Goal: Check status: Check status

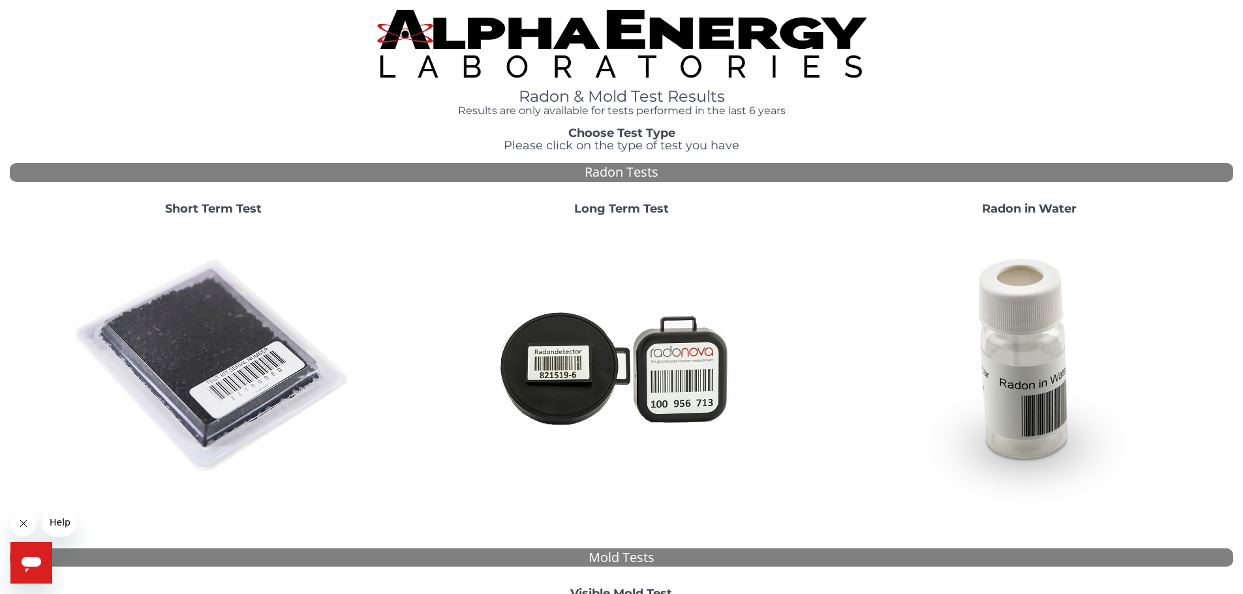
click at [233, 221] on div "Short Term Test" at bounding box center [214, 350] width 408 height 315
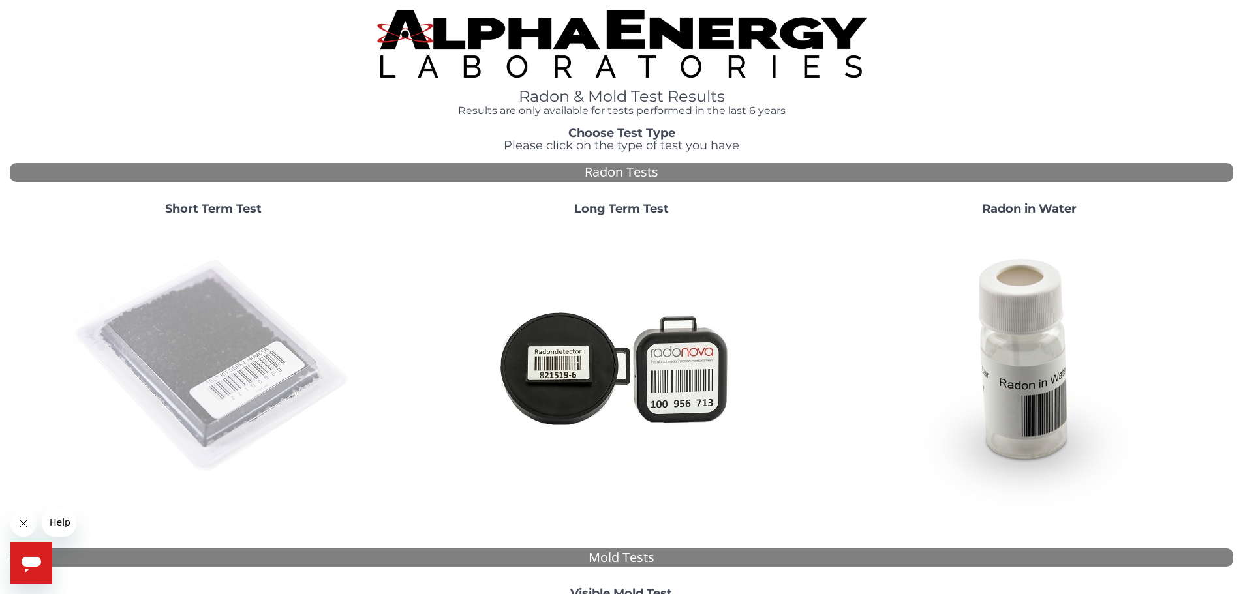
click at [246, 396] on img at bounding box center [213, 366] width 281 height 281
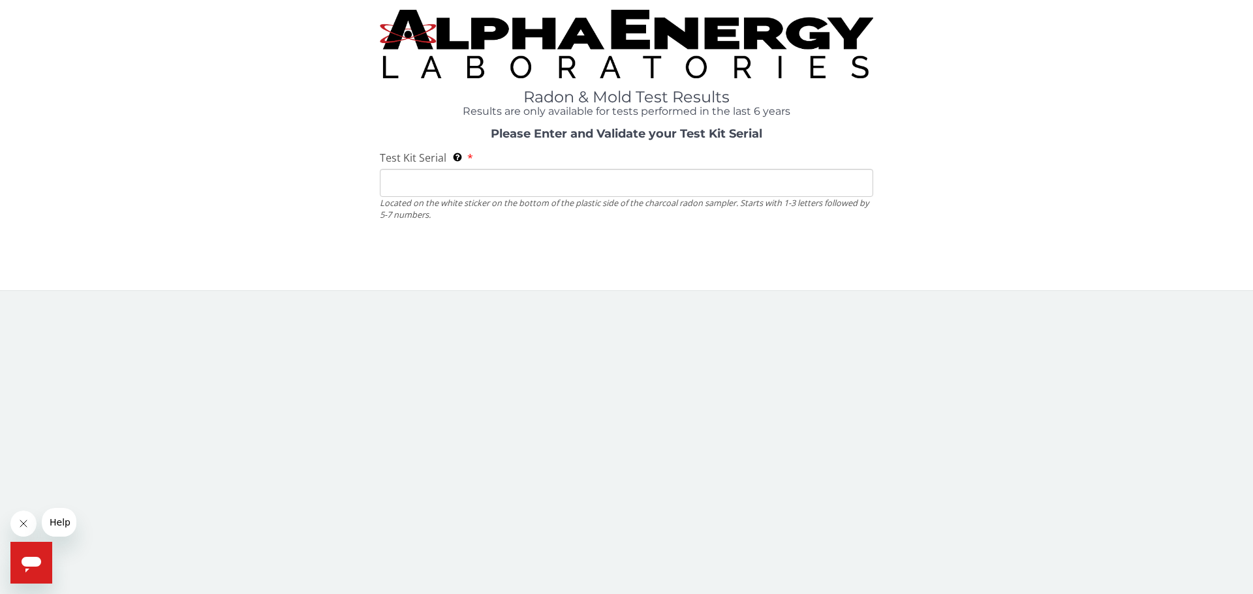
click at [417, 187] on input "Test Kit Serial Located on the white sticker on the bottom of the plastic side …" at bounding box center [626, 183] width 493 height 28
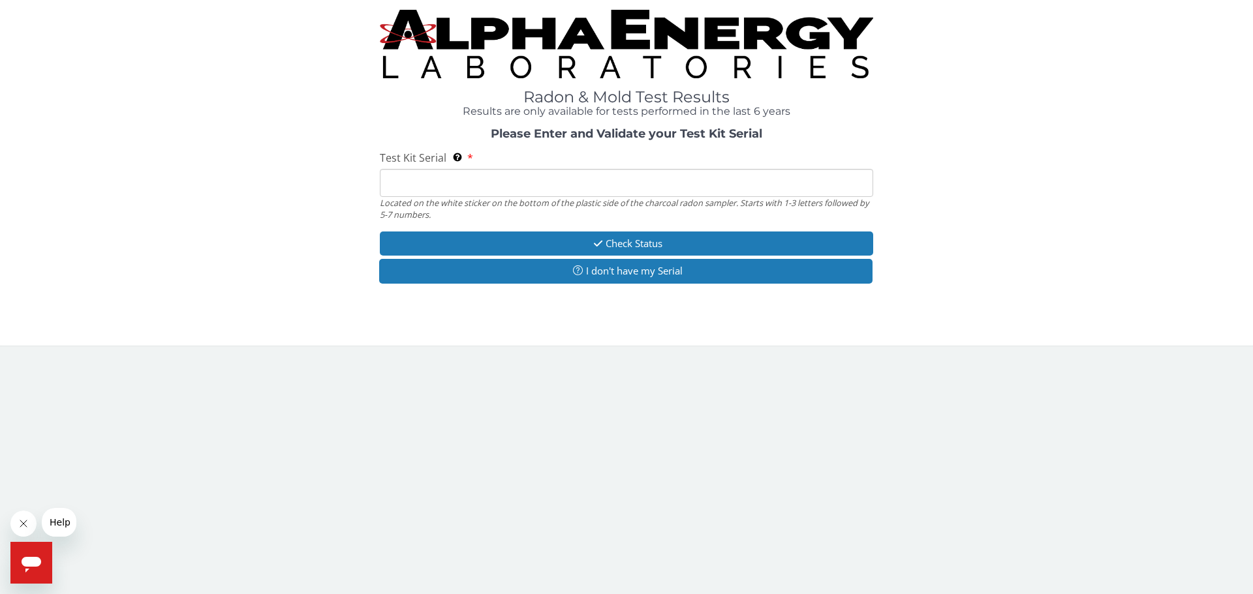
click at [414, 189] on input "Test Kit Serial Located on the white sticker on the bottom of the plastic side …" at bounding box center [626, 183] width 493 height 28
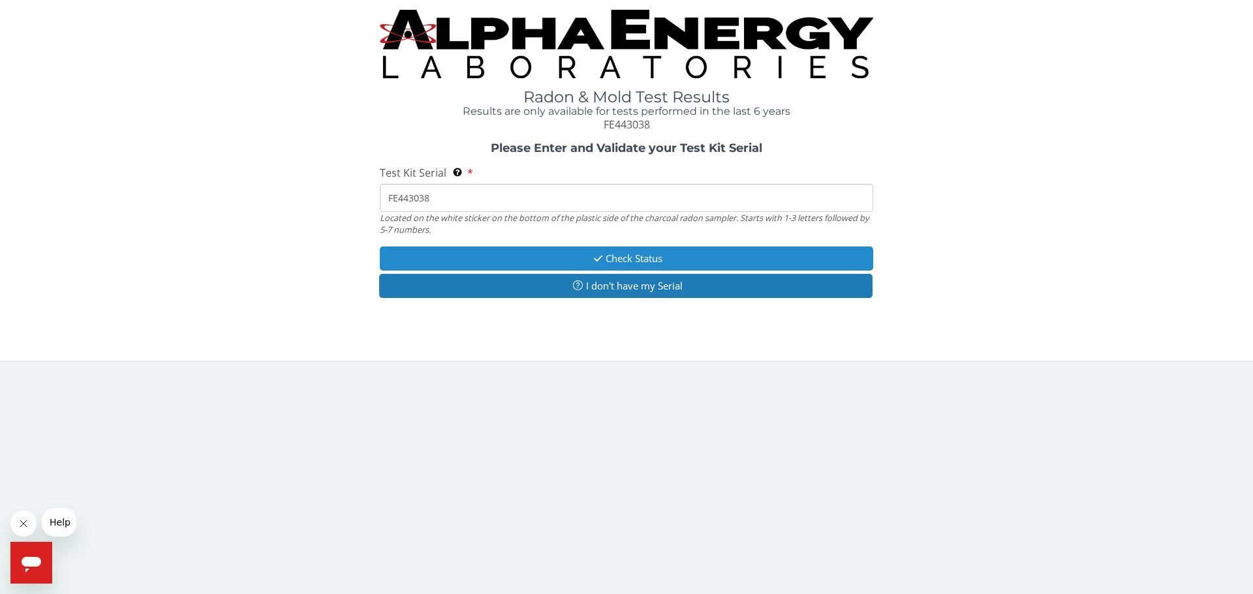
type input "FE443038"
click at [626, 263] on button "Check Status" at bounding box center [626, 259] width 493 height 24
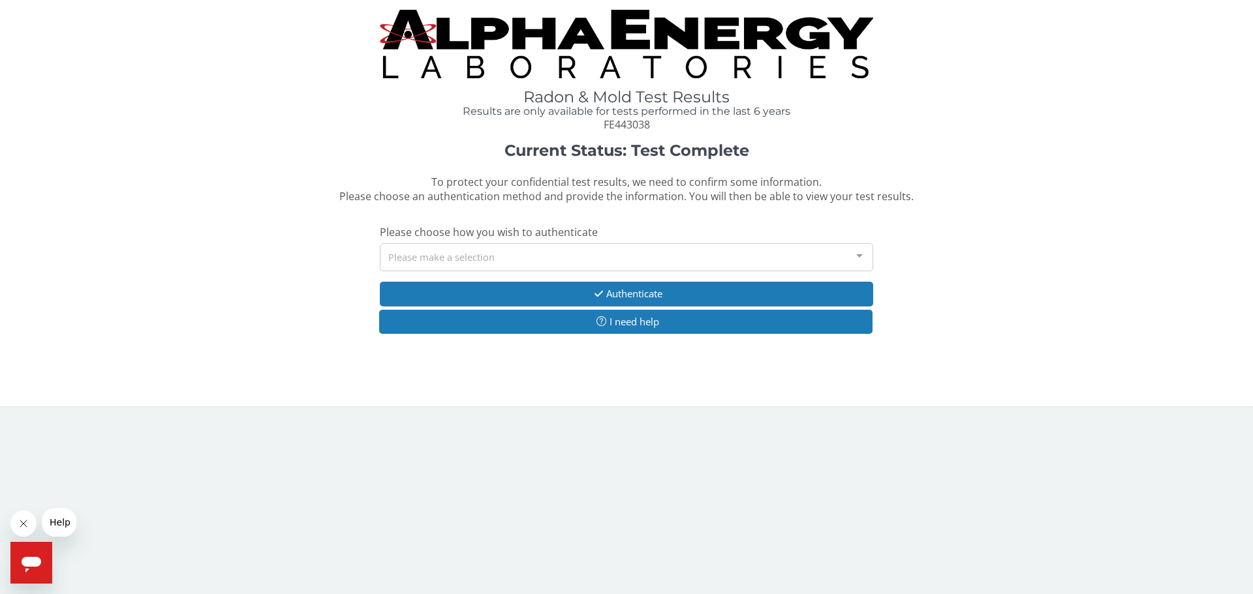
click at [459, 257] on div "Please make a selection" at bounding box center [626, 257] width 493 height 28
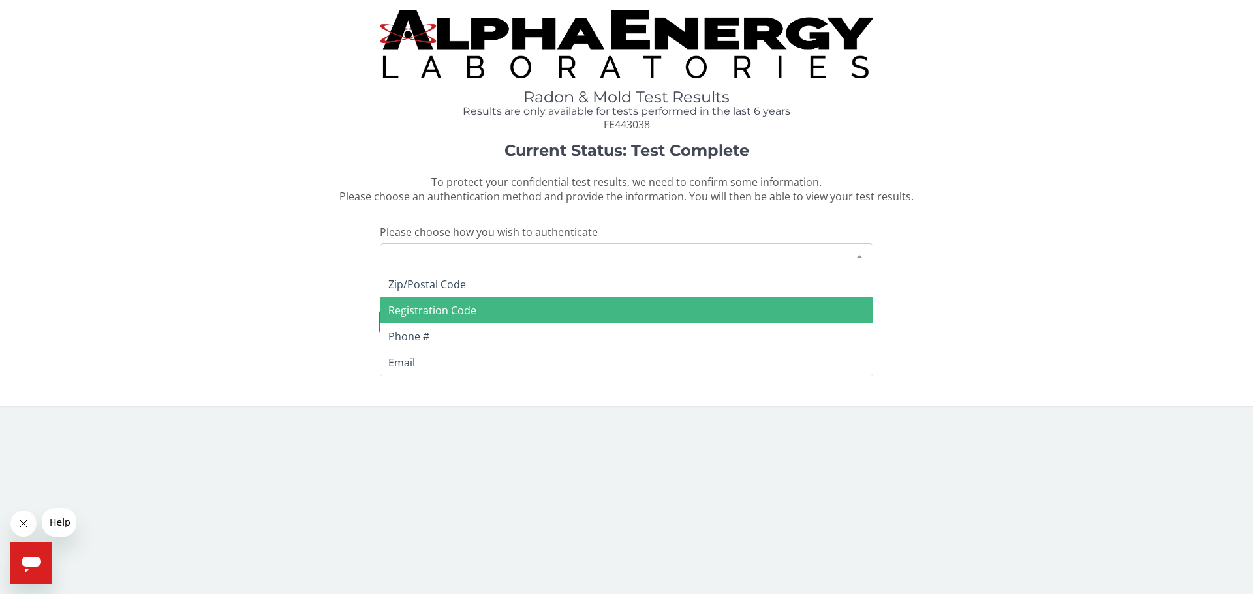
click at [526, 307] on span "Registration Code" at bounding box center [626, 311] width 492 height 26
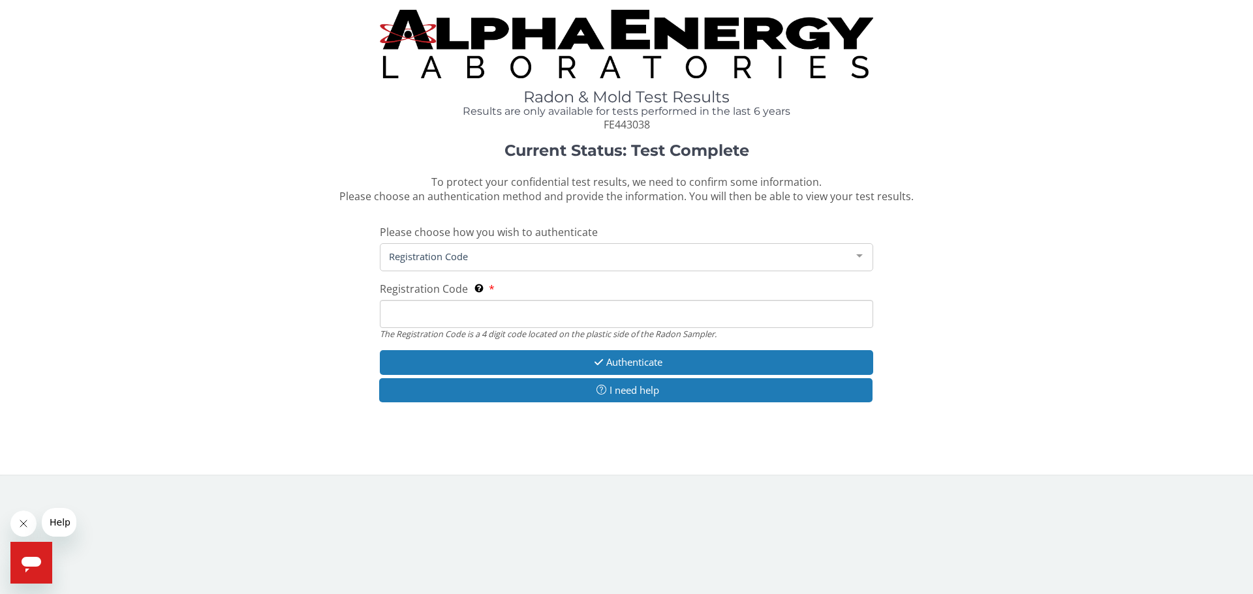
click at [469, 315] on input "Registration Code The Registration Code is a 4 digit code located on the plasti…" at bounding box center [626, 314] width 493 height 28
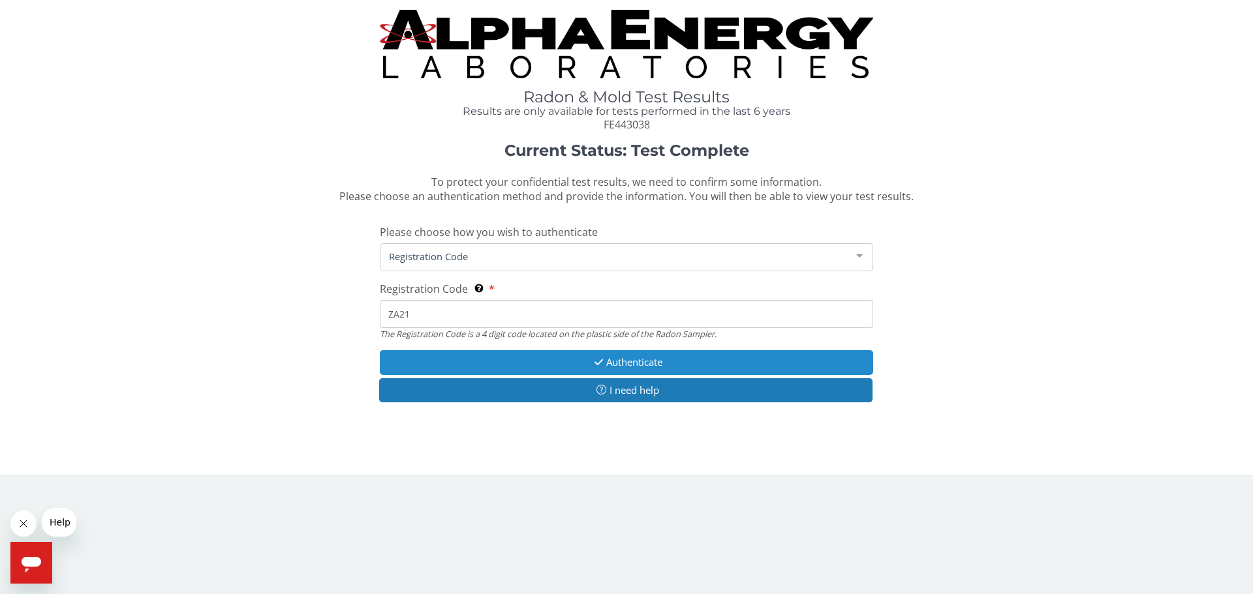
click at [616, 363] on button "Authenticate" at bounding box center [626, 362] width 493 height 24
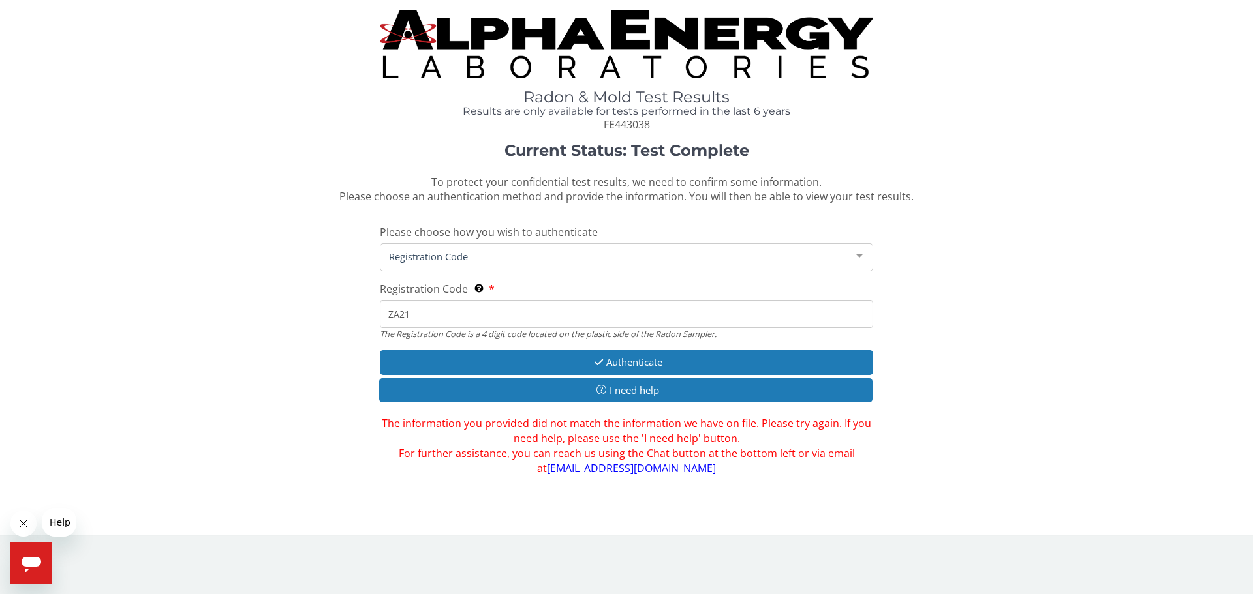
click at [393, 314] on input "ZA21" at bounding box center [626, 314] width 493 height 28
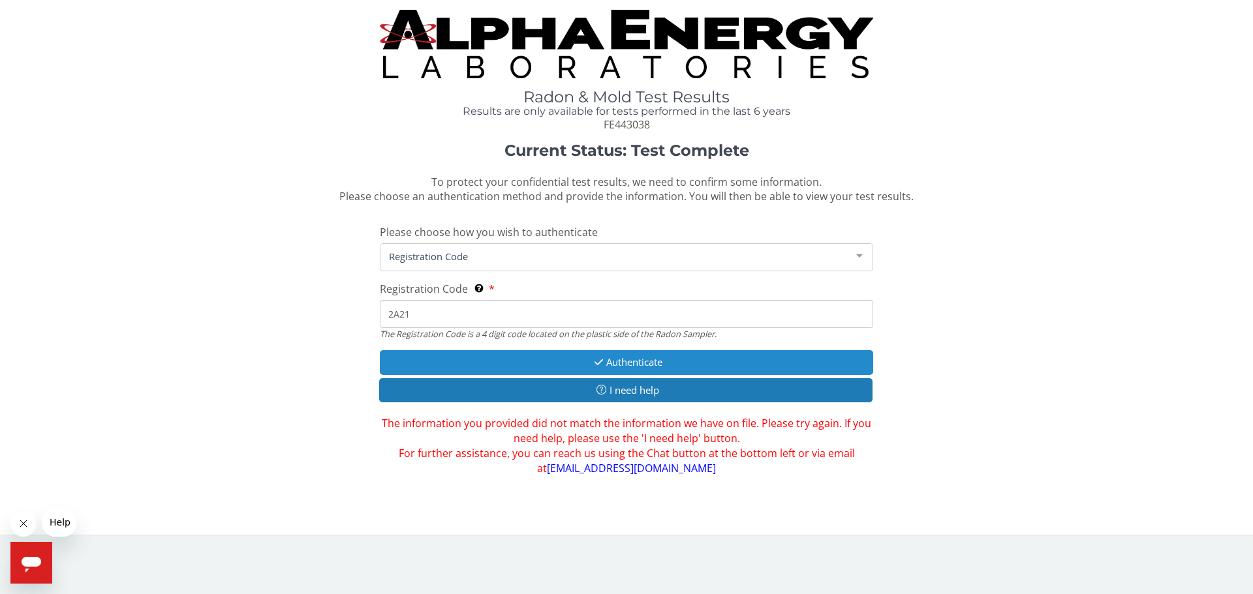
type input "2A21"
click at [598, 358] on icon "button" at bounding box center [598, 363] width 15 height 10
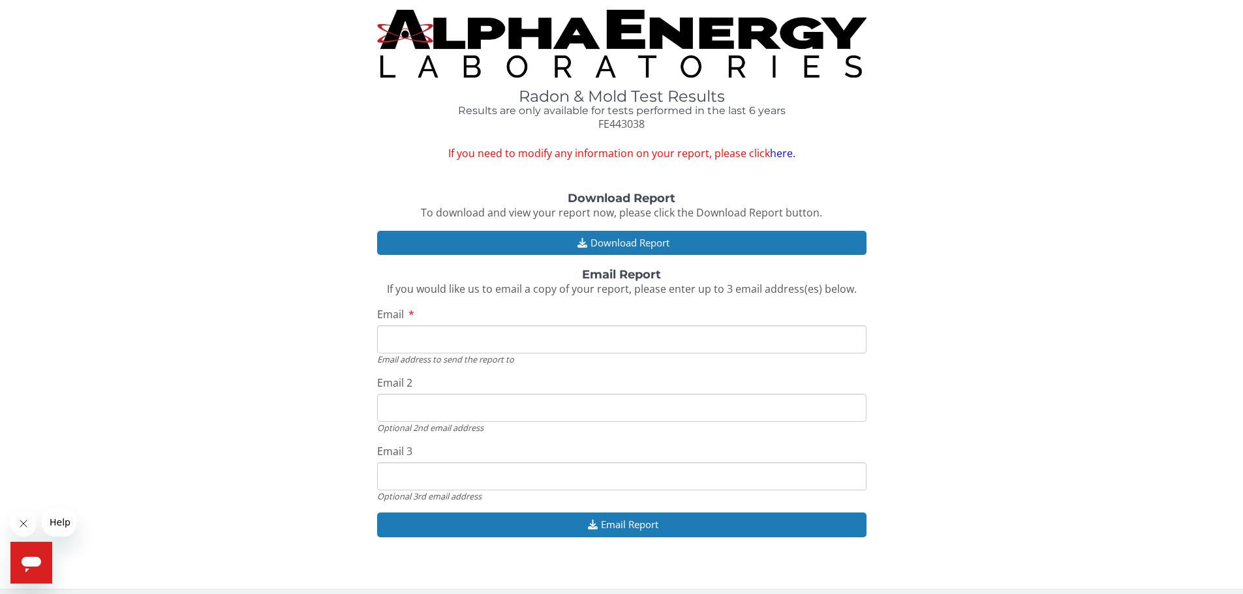
click at [529, 340] on input "Email" at bounding box center [621, 340] width 489 height 28
type input "[EMAIL_ADDRESS][DOMAIN_NAME]"
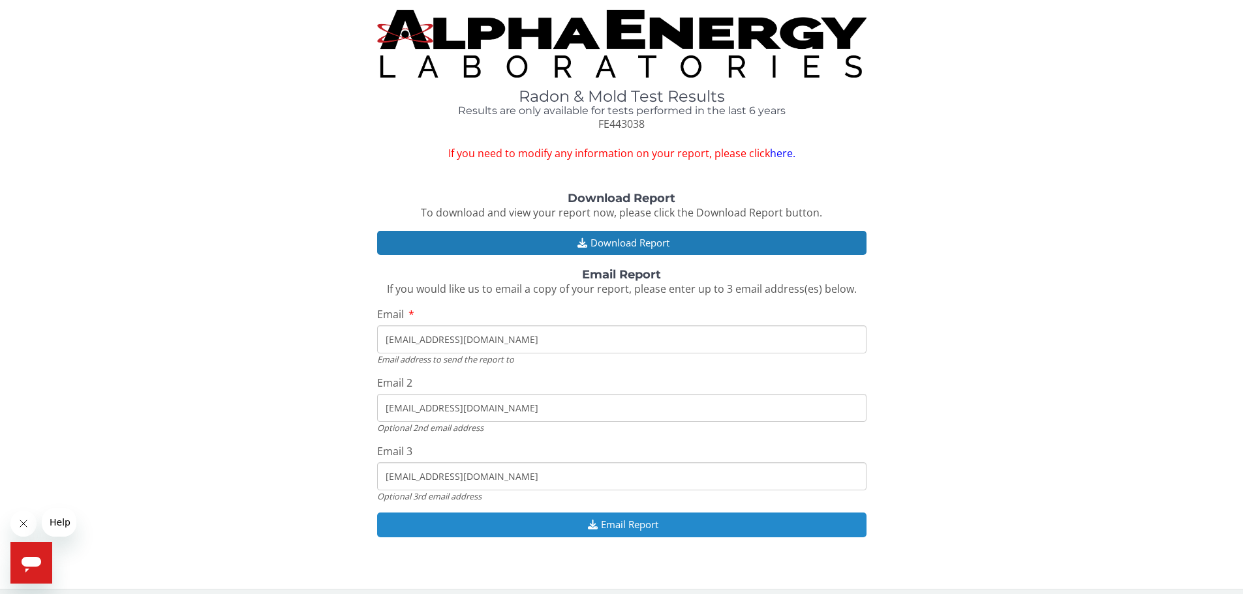
click at [598, 520] on icon "button" at bounding box center [593, 525] width 16 height 10
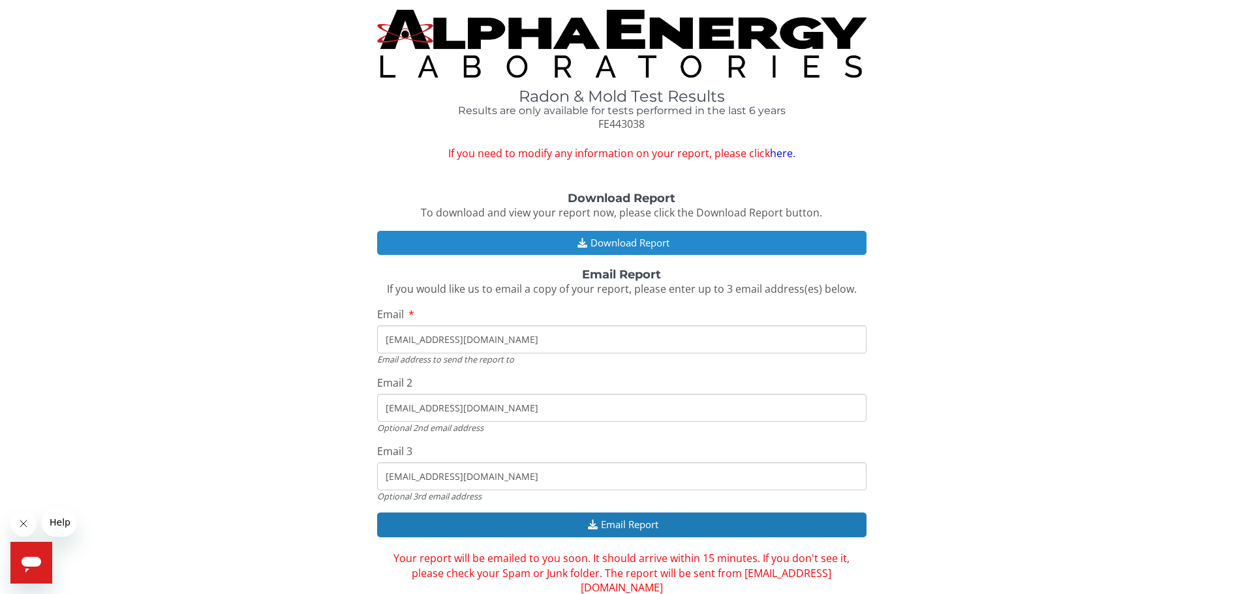
click at [655, 245] on button "Download Report" at bounding box center [621, 243] width 489 height 24
